Goal: Transaction & Acquisition: Register for event/course

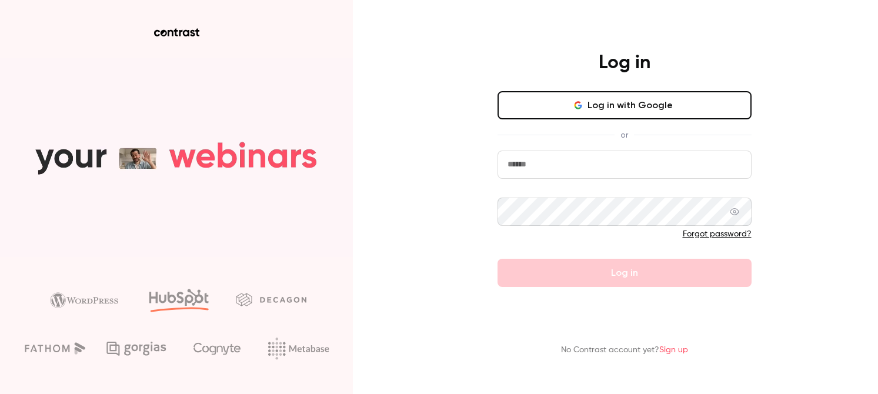
click at [583, 108] on icon "button" at bounding box center [577, 105] width 9 height 9
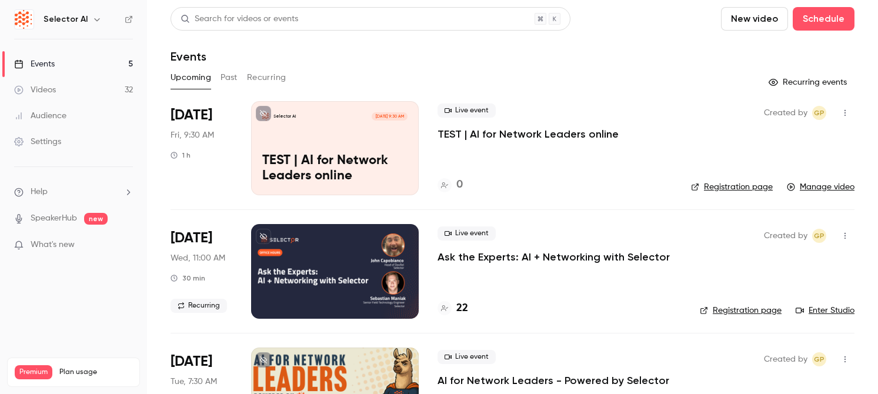
click at [728, 190] on link "Registration page" at bounding box center [732, 187] width 82 height 12
click at [352, 163] on p "TEST | AI for Network Leaders online" at bounding box center [334, 168] width 145 height 31
click at [818, 189] on link "Manage video" at bounding box center [821, 187] width 68 height 12
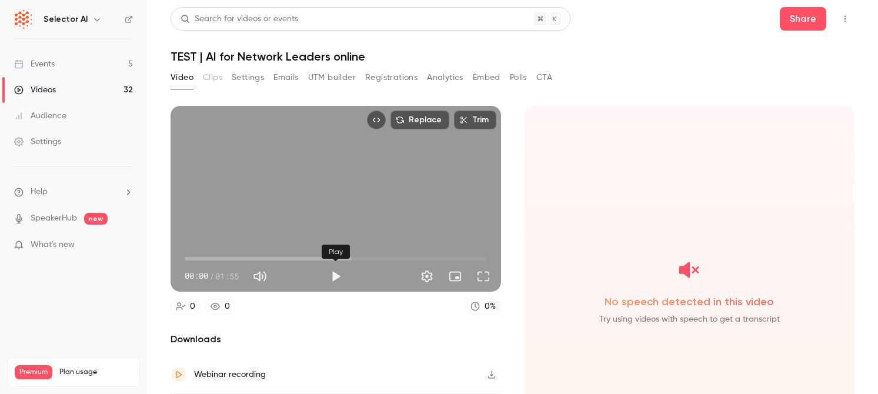
click at [332, 276] on button "Play" at bounding box center [336, 277] width 24 height 24
click at [292, 256] on span "00:01" at bounding box center [336, 258] width 302 height 19
click at [225, 256] on span "00:43" at bounding box center [336, 258] width 302 height 19
click at [244, 258] on span "00:22" at bounding box center [336, 258] width 302 height 19
drag, startPoint x: 255, startPoint y: 258, endPoint x: 305, endPoint y: 265, distance: 49.8
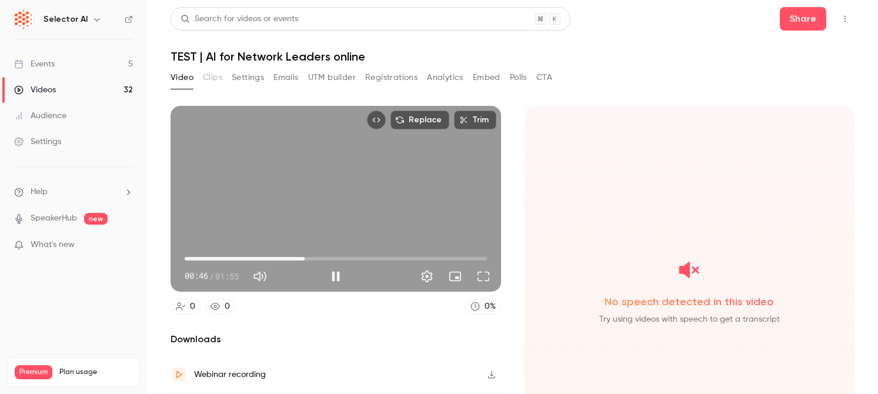
click at [305, 265] on span "00:46" at bounding box center [336, 258] width 302 height 19
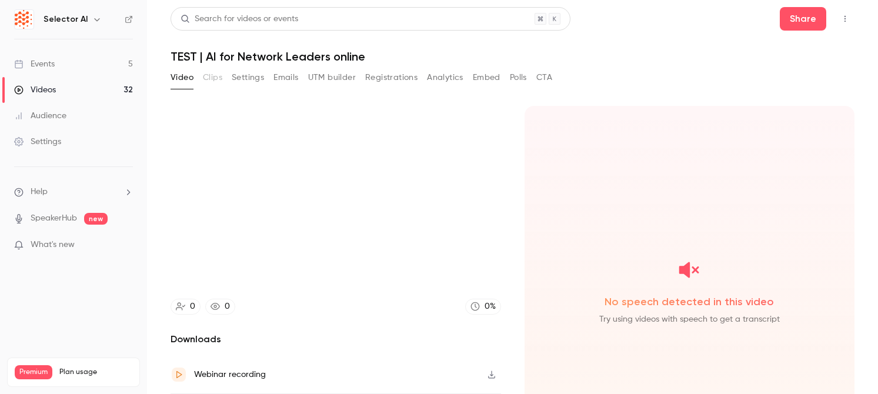
click at [332, 317] on div "Replace Trim 00:46 00:46 / 01:55 0 0 0 % Downloads Webinar recording Local spea…" at bounding box center [335, 288] width 330 height 364
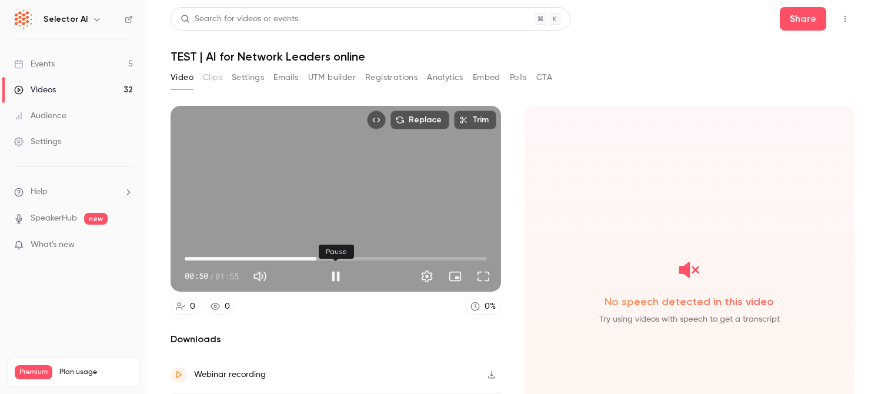
click at [333, 274] on button "Pause" at bounding box center [336, 277] width 24 height 24
type input "****"
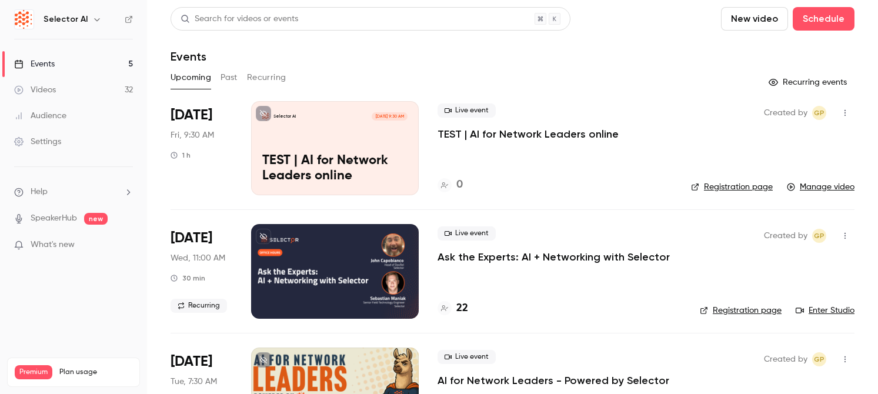
click at [729, 189] on link "Registration page" at bounding box center [732, 187] width 82 height 12
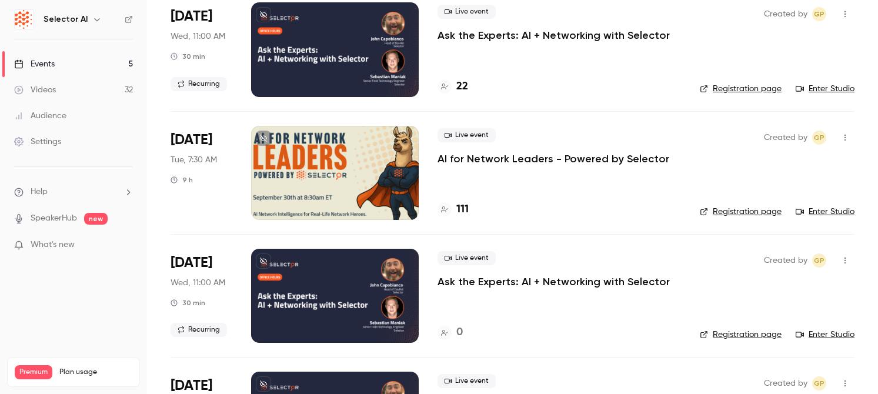
scroll to position [222, 0]
